Goal: Task Accomplishment & Management: Manage account settings

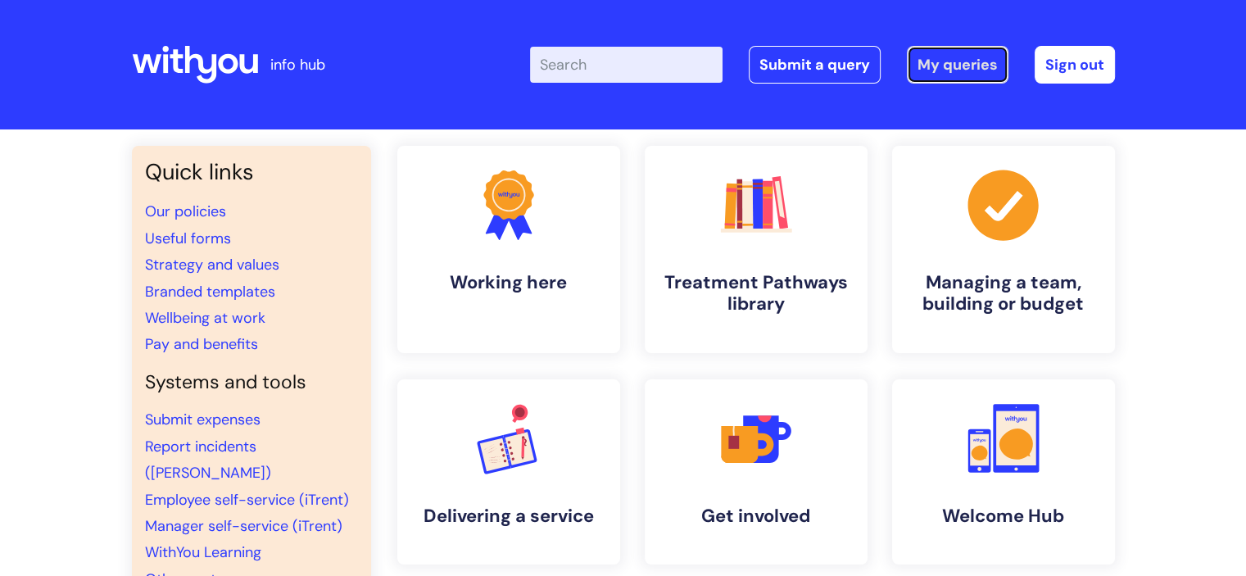
click at [955, 58] on link "My queries" at bounding box center [958, 65] width 102 height 38
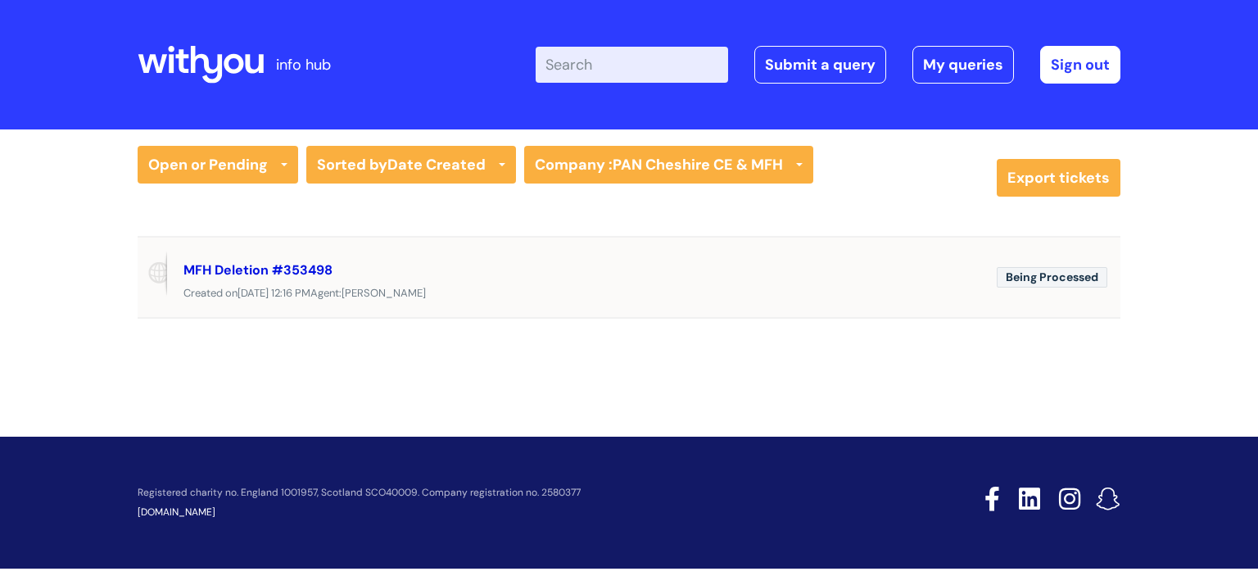
click at [314, 265] on link "MFH Deletion #353498" at bounding box center [258, 269] width 149 height 17
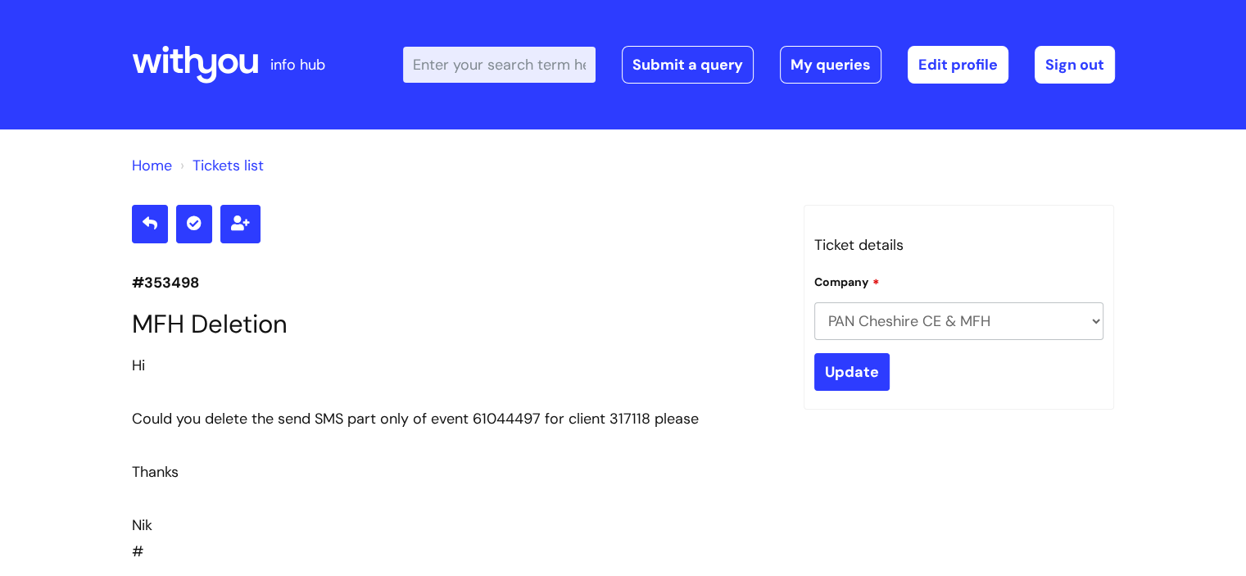
select select "My enquiry relates to Nebula"
select select "I need to delete an event"
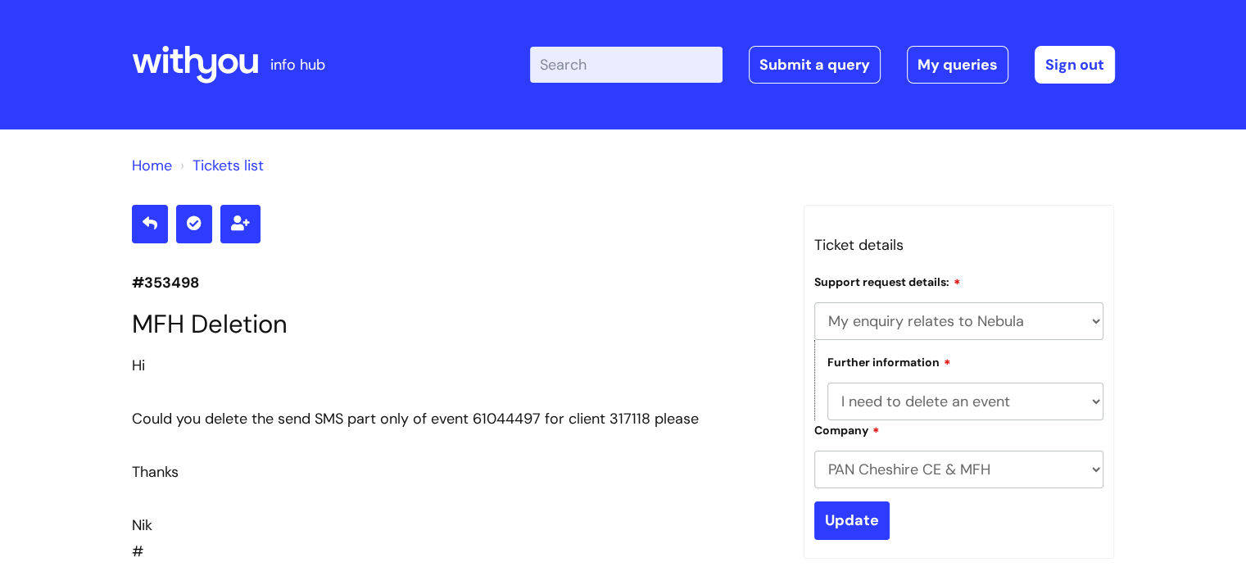
scroll to position [362, 0]
